Goal: Task Accomplishment & Management: Manage account settings

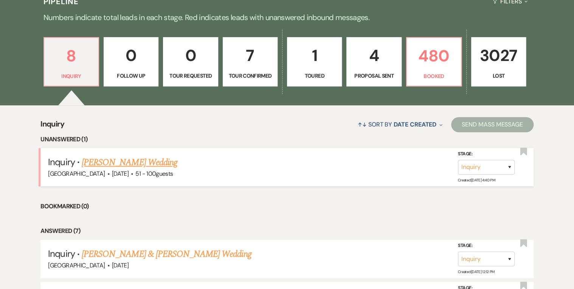
scroll to position [242, 0]
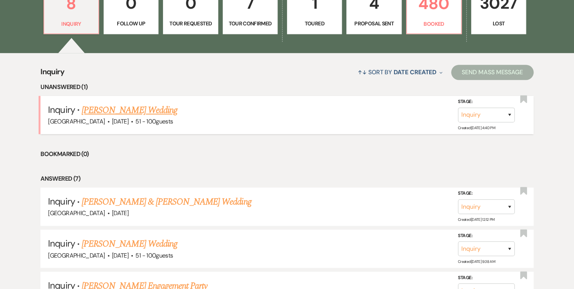
click at [115, 109] on link "[PERSON_NAME] Wedding" at bounding box center [130, 110] width 96 height 14
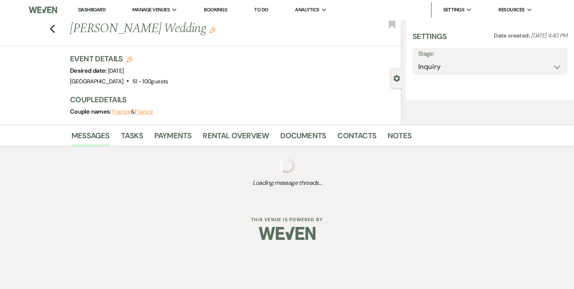
select select "2"
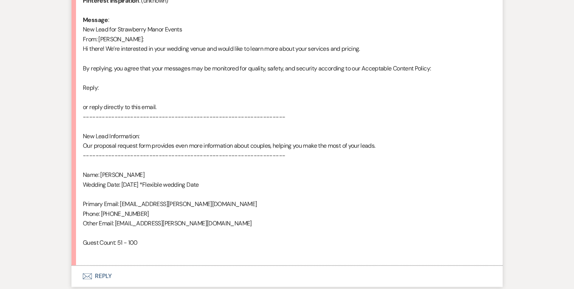
scroll to position [445, 0]
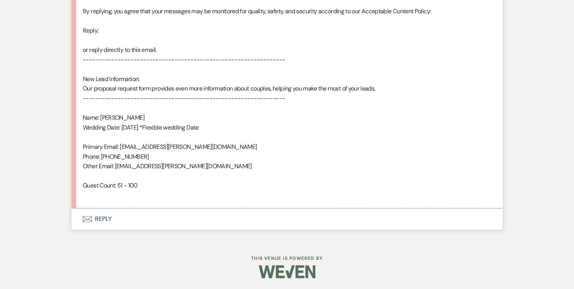
click at [100, 219] on button "Envelope Reply" at bounding box center [286, 218] width 431 height 21
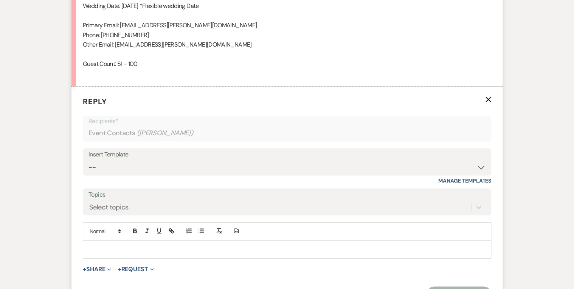
scroll to position [586, 0]
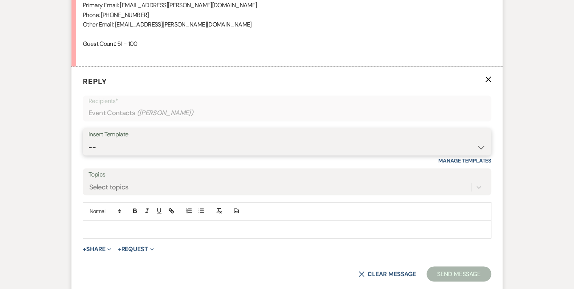
drag, startPoint x: 110, startPoint y: 140, endPoint x: 111, endPoint y: 145, distance: 4.9
click at [110, 140] on select "-- Weven Planning Portal Introduction (Booked Events) Private Party Inquiry Res…" at bounding box center [287, 147] width 397 height 15
select select "5376"
click at [89, 140] on select "-- Weven Planning Portal Introduction (Booked Events) Private Party Inquiry Res…" at bounding box center [287, 147] width 397 height 15
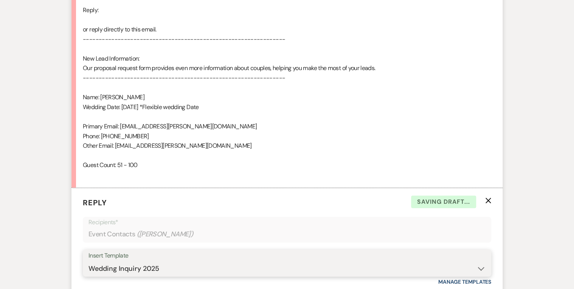
scroll to position [647, 0]
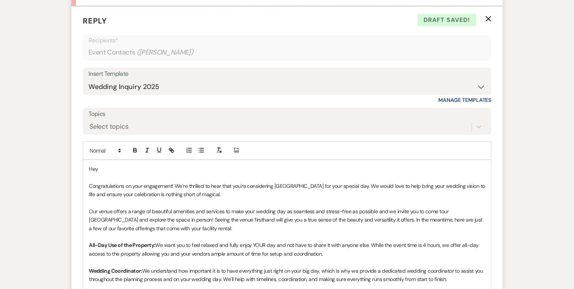
click at [121, 168] on p "Hey" at bounding box center [287, 168] width 396 height 8
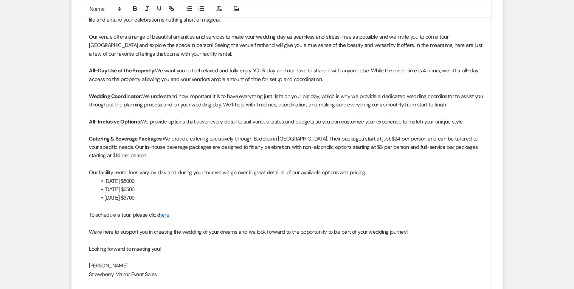
scroll to position [919, 0]
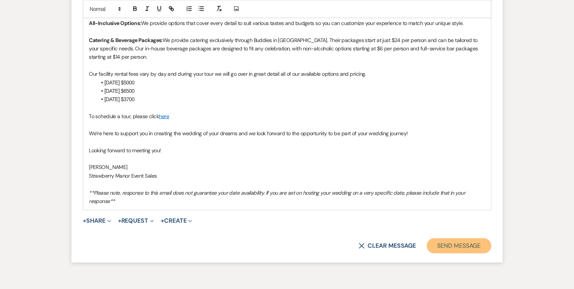
click at [452, 244] on button "Send Message" at bounding box center [459, 245] width 65 height 15
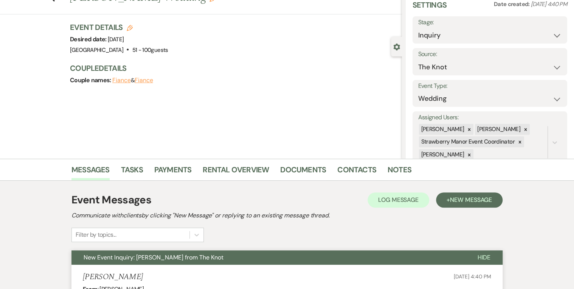
scroll to position [0, 0]
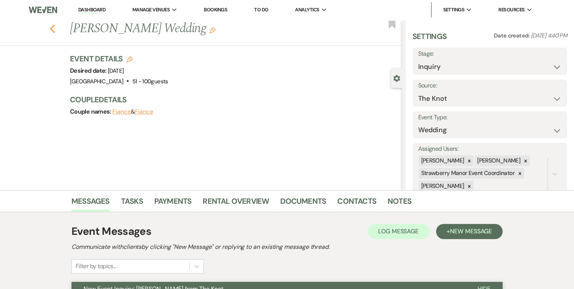
click at [54, 29] on use "button" at bounding box center [52, 29] width 5 height 8
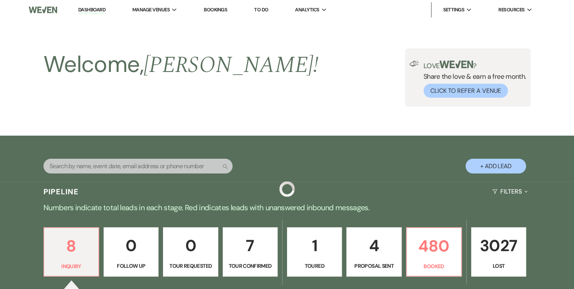
scroll to position [242, 0]
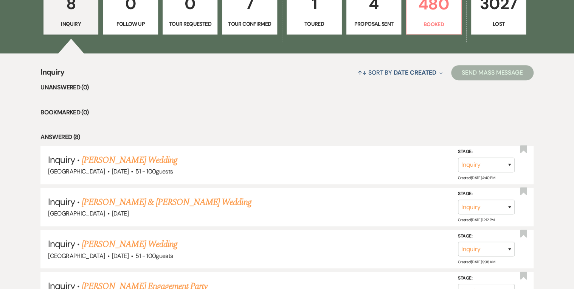
drag, startPoint x: 184, startPoint y: 82, endPoint x: 189, endPoint y: 84, distance: 4.7
click at [184, 82] on li "Unanswered (0)" at bounding box center [286, 87] width 493 height 10
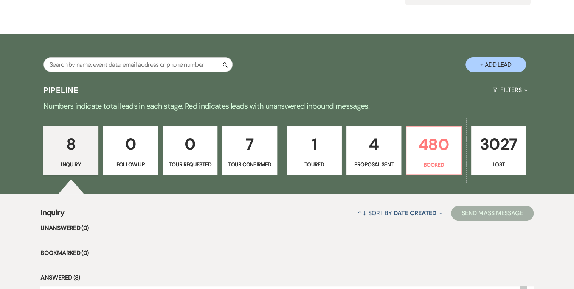
scroll to position [90, 0]
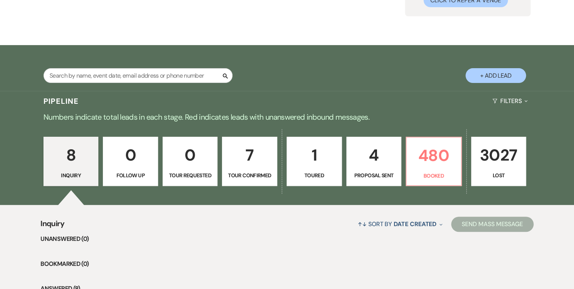
click at [380, 155] on p "4" at bounding box center [373, 154] width 45 height 25
select select "6"
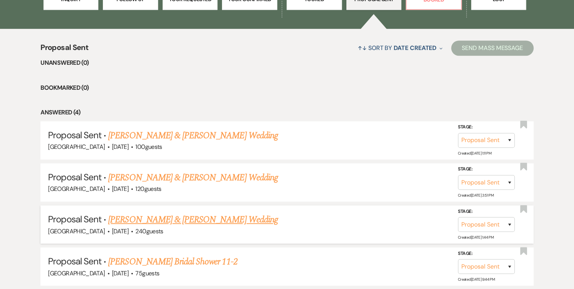
scroll to position [322, 0]
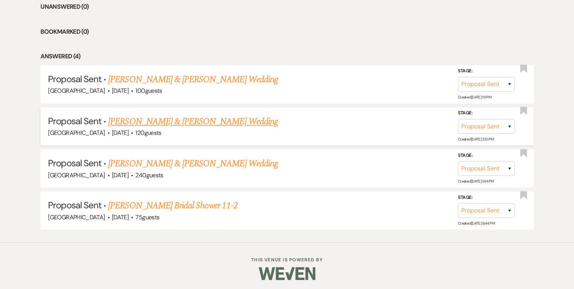
click at [194, 119] on link "[PERSON_NAME] & [PERSON_NAME] Wedding" at bounding box center [192, 122] width 169 height 14
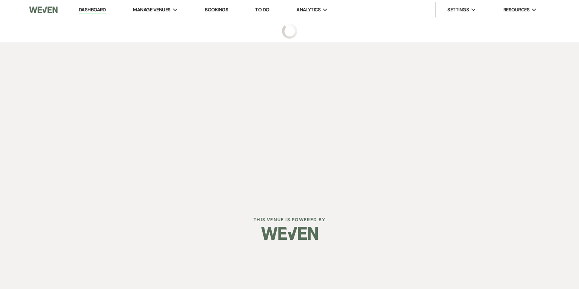
select select "6"
select select "5"
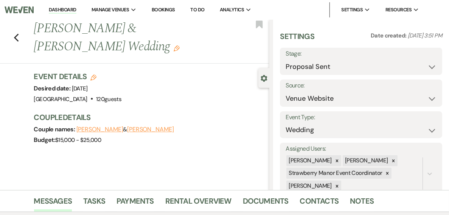
scroll to position [151, 0]
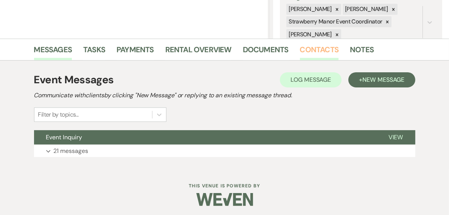
click at [326, 50] on link "Contacts" at bounding box center [319, 51] width 39 height 17
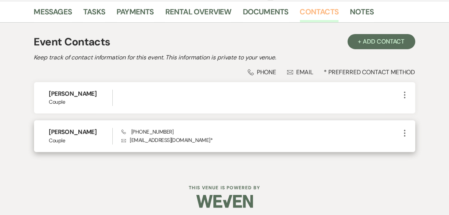
scroll to position [193, 0]
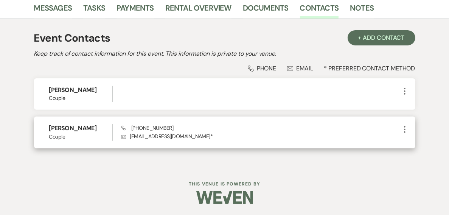
drag, startPoint x: 97, startPoint y: 128, endPoint x: 48, endPoint y: 126, distance: 48.5
click at [48, 126] on div "[PERSON_NAME] Couple Phone [PHONE_NUMBER] Envelope [EMAIL_ADDRESS][DOMAIN_NAME]…" at bounding box center [224, 131] width 381 height 31
copy h6 "[PERSON_NAME]"
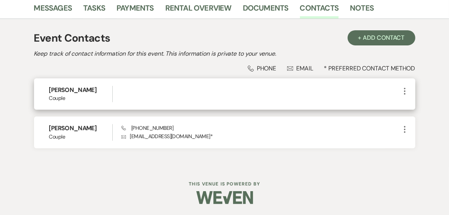
drag, startPoint x: 78, startPoint y: 89, endPoint x: 47, endPoint y: 89, distance: 31.4
click at [47, 89] on div "[PERSON_NAME] Couple More" at bounding box center [224, 93] width 381 height 31
drag, startPoint x: 47, startPoint y: 89, endPoint x: 52, endPoint y: 89, distance: 4.9
copy h6 "[PERSON_NAME]"
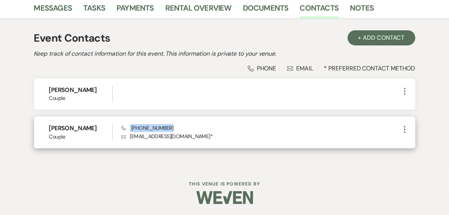
drag, startPoint x: 170, startPoint y: 128, endPoint x: 127, endPoint y: 130, distance: 42.4
click at [127, 130] on div "Phone [PHONE_NUMBER] Envelope [EMAIL_ADDRESS][DOMAIN_NAME] *" at bounding box center [260, 132] width 279 height 16
drag, startPoint x: 127, startPoint y: 130, endPoint x: 134, endPoint y: 129, distance: 6.9
copy span "[PHONE_NUMBER]"
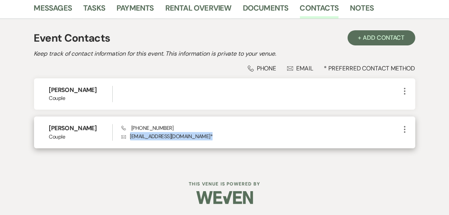
drag, startPoint x: 193, startPoint y: 135, endPoint x: 130, endPoint y: 135, distance: 63.2
click at [130, 135] on p "Envelope [EMAIL_ADDRESS][DOMAIN_NAME] *" at bounding box center [260, 136] width 279 height 8
drag, startPoint x: 130, startPoint y: 135, endPoint x: 136, endPoint y: 136, distance: 6.1
copy p "[EMAIL_ADDRESS][DOMAIN_NAME] *"
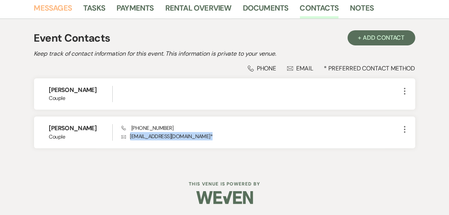
click at [58, 8] on link "Messages" at bounding box center [53, 10] width 38 height 17
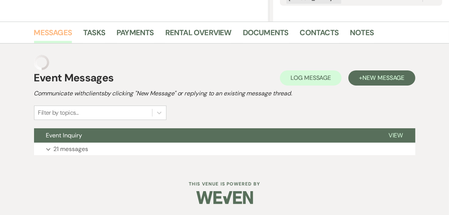
scroll to position [153, 0]
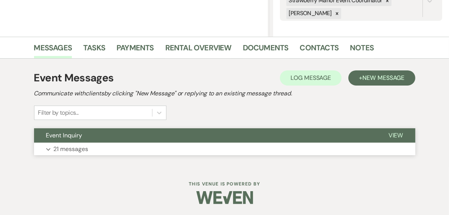
click at [400, 132] on span "View" at bounding box center [395, 135] width 15 height 8
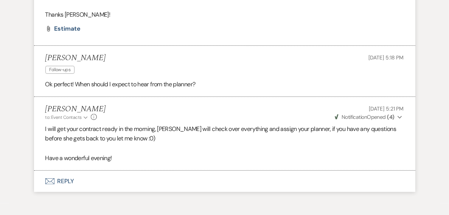
scroll to position [2486, 0]
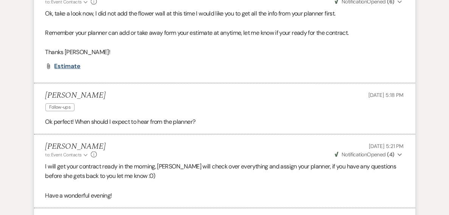
click at [67, 70] on span "Estimate" at bounding box center [67, 66] width 26 height 8
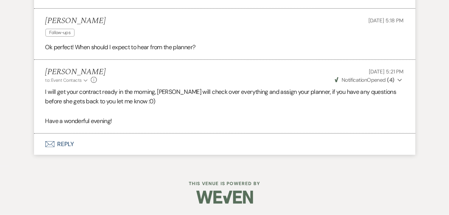
scroll to position [2577, 0]
click at [66, 145] on button "Envelope Reply" at bounding box center [224, 144] width 381 height 21
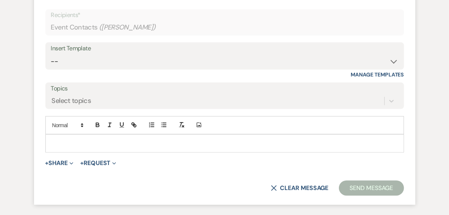
scroll to position [2715, 0]
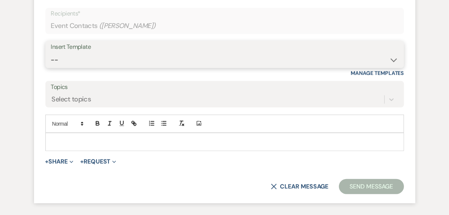
click at [95, 67] on select "-- Weven Planning Portal Introduction (Booked Events) Private Party Inquiry Res…" at bounding box center [224, 60] width 347 height 15
select select "1251"
click at [51, 67] on select "-- Weven Planning Portal Introduction (Booked Events) Private Party Inquiry Res…" at bounding box center [224, 60] width 347 height 15
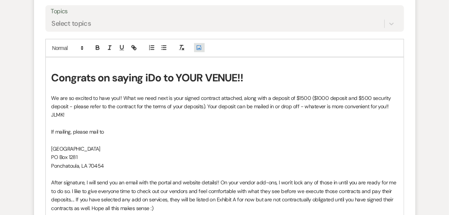
scroll to position [2806, 0]
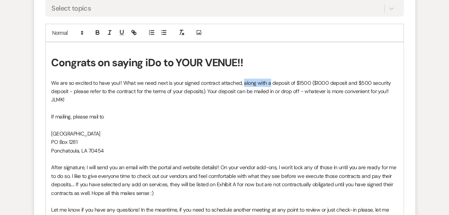
drag, startPoint x: 269, startPoint y: 98, endPoint x: 242, endPoint y: 101, distance: 27.4
click at [242, 101] on p "We are so excited to have you!! What we need next is your signed contract attac…" at bounding box center [224, 91] width 346 height 25
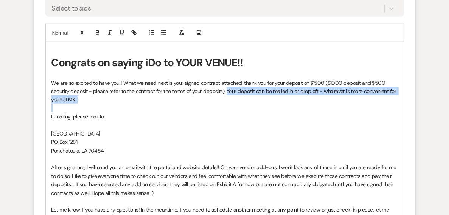
drag, startPoint x: 79, startPoint y: 120, endPoint x: 227, endPoint y: 110, distance: 148.6
click at [227, 110] on div "Congrats on saying iDo to YOUR VENUE!! We are so excited to have you!! What we …" at bounding box center [225, 143] width 358 height 202
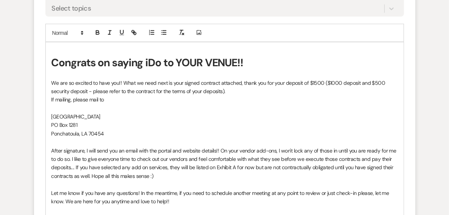
click at [50, 115] on div "Congrats on saying iDo to YOUR VENUE!! We are so excited to have you!! What we …" at bounding box center [225, 134] width 358 height 185
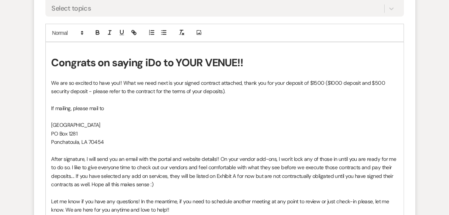
click at [73, 112] on p "If mailing, please mail to" at bounding box center [224, 108] width 346 height 8
click at [144, 112] on p "If mailing future payments please mail to" at bounding box center [224, 108] width 346 height 8
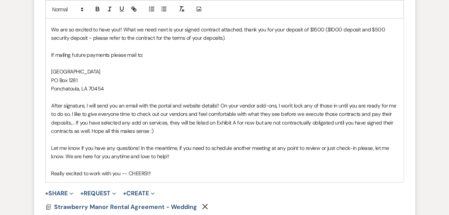
scroll to position [2897, 0]
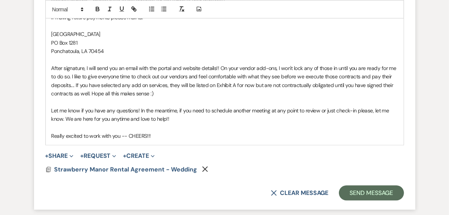
click at [161, 140] on p "Really excited to work with you -- CHEERS!!!" at bounding box center [224, 136] width 346 height 8
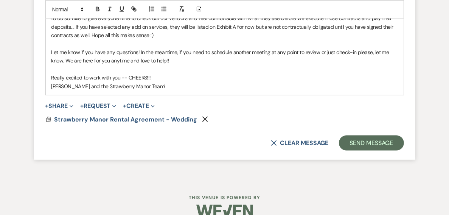
scroll to position [2957, 0]
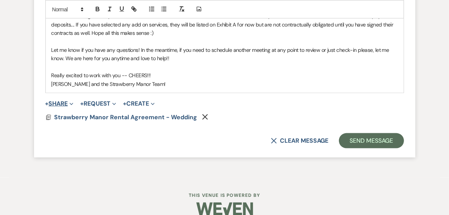
click at [53, 107] on button "+ Share Expand" at bounding box center [59, 104] width 28 height 6
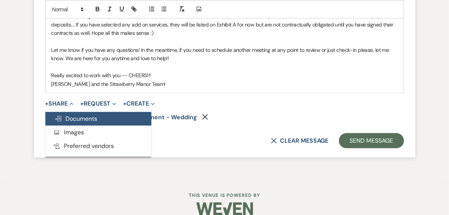
click at [109, 126] on button "Doc Upload Documents" at bounding box center [98, 119] width 106 height 14
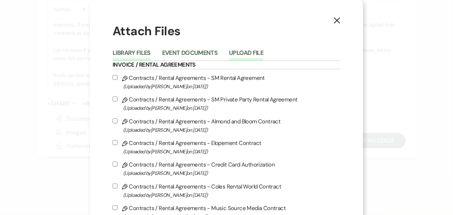
click at [247, 54] on button "Upload File" at bounding box center [246, 55] width 34 height 11
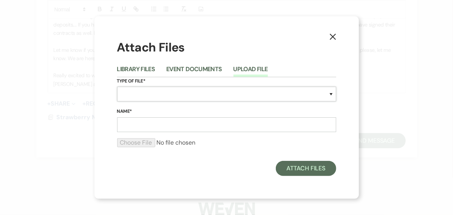
click at [151, 90] on select "Special Event Insurance Vendor Certificate of Insurance Contracts / Rental Agre…" at bounding box center [226, 94] width 219 height 15
select select "10"
click at [117, 87] on select "Special Event Insurance Vendor Certificate of Insurance Contracts / Rental Agre…" at bounding box center [226, 94] width 219 height 15
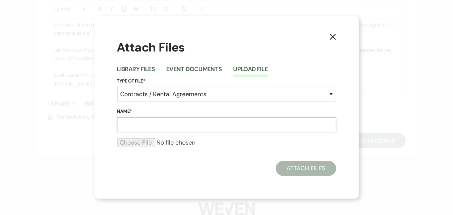
click at [127, 126] on input "Name*" at bounding box center [226, 124] width 219 height 15
type input "Exhibit A"
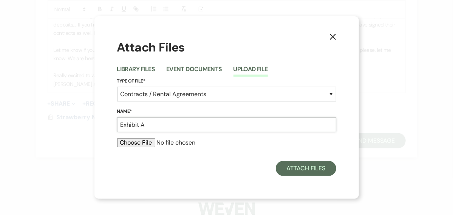
type input "C:\fakepath\Exhibit A - Event [PERSON_NAME].pdf"
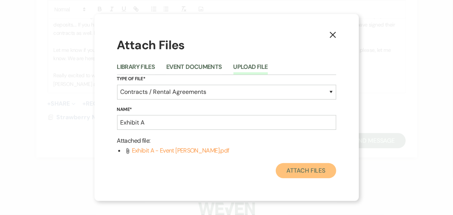
click at [298, 172] on button "Attach Files" at bounding box center [306, 170] width 60 height 15
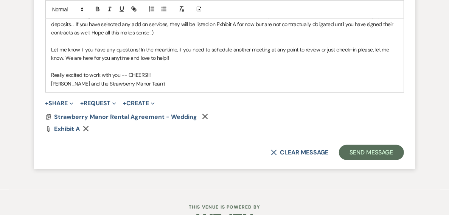
scroll to position [2988, 0]
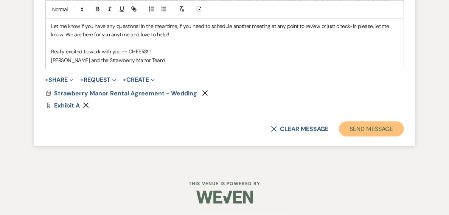
click at [374, 137] on button "Send Message" at bounding box center [371, 128] width 65 height 15
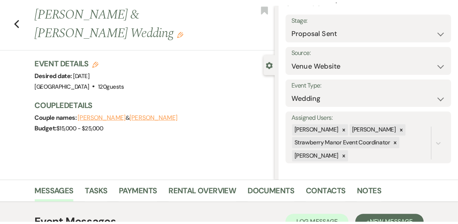
scroll to position [0, 0]
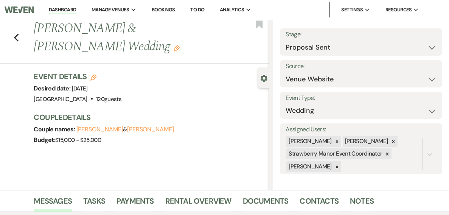
click at [64, 10] on link "Dashboard" at bounding box center [62, 9] width 27 height 7
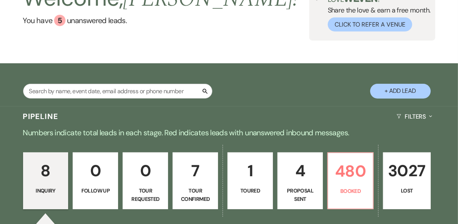
scroll to position [151, 0]
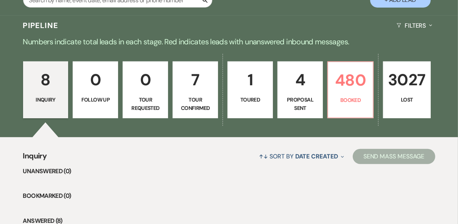
click at [253, 88] on p "1" at bounding box center [250, 79] width 36 height 25
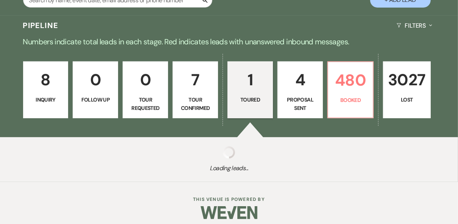
select select "5"
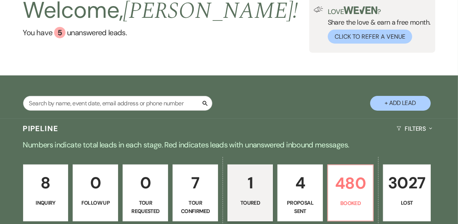
scroll to position [121, 0]
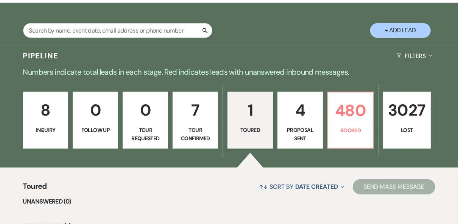
click at [294, 131] on p "Proposal Sent" at bounding box center [300, 134] width 36 height 17
select select "6"
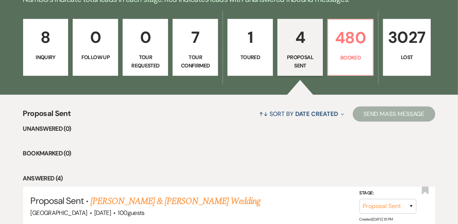
scroll to position [151, 0]
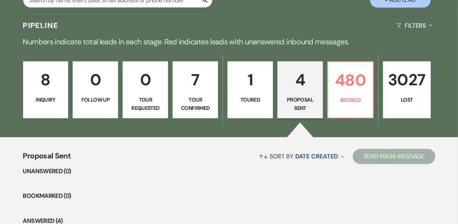
click at [245, 90] on p "1" at bounding box center [250, 79] width 36 height 25
select select "5"
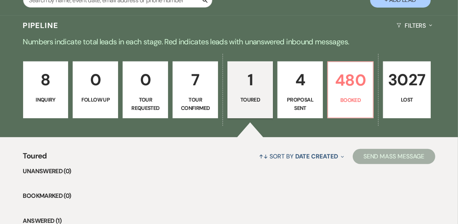
click at [201, 93] on link "7 Tour Confirmed" at bounding box center [194, 89] width 45 height 57
select select "4"
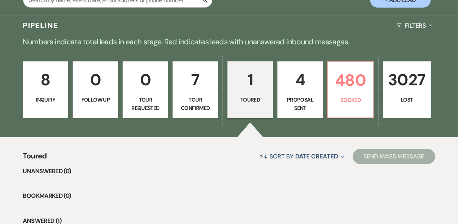
select select "4"
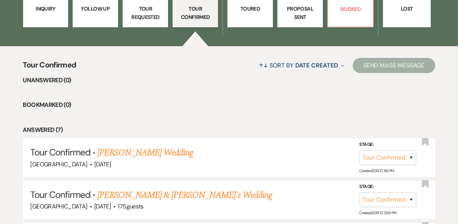
scroll to position [151, 0]
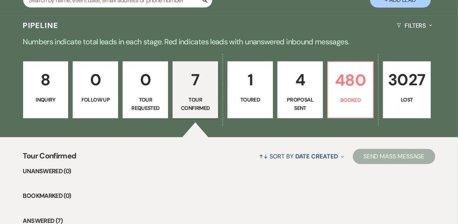
click at [151, 84] on p "0" at bounding box center [145, 79] width 36 height 25
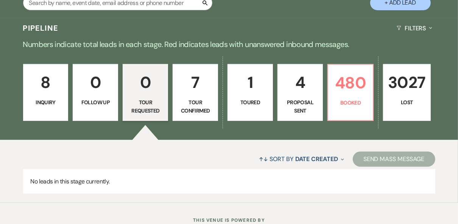
scroll to position [85, 0]
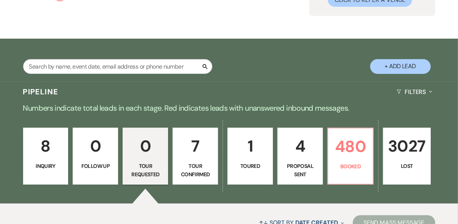
click at [52, 139] on p "8" at bounding box center [46, 145] width 36 height 25
